Goal: Task Accomplishment & Management: Use online tool/utility

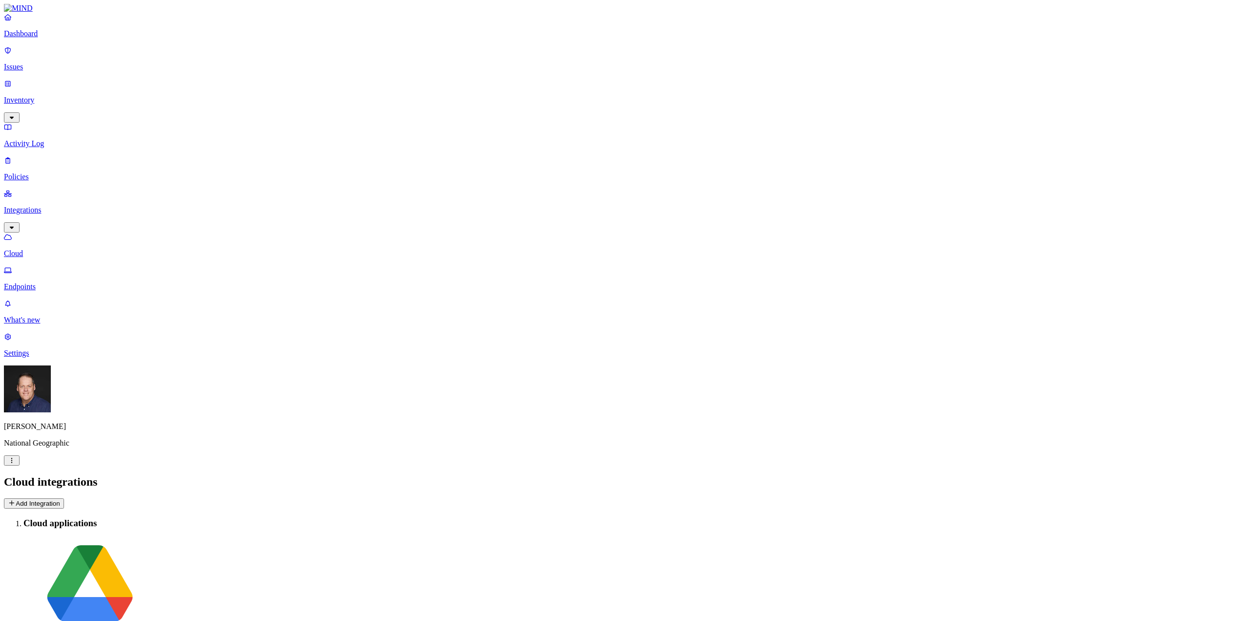
click at [37, 38] on p "Dashboard" at bounding box center [625, 33] width 1243 height 9
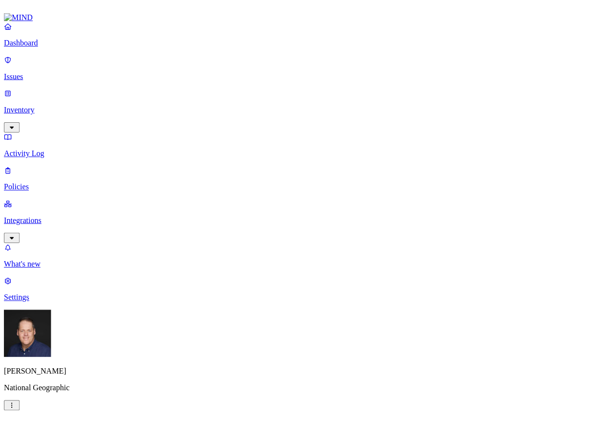
scroll to position [98, 0]
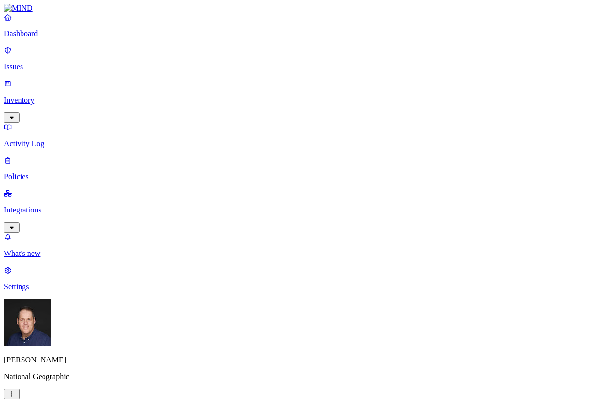
drag, startPoint x: 328, startPoint y: 11, endPoint x: 536, endPoint y: 266, distance: 328.6
